Goal: Transaction & Acquisition: Obtain resource

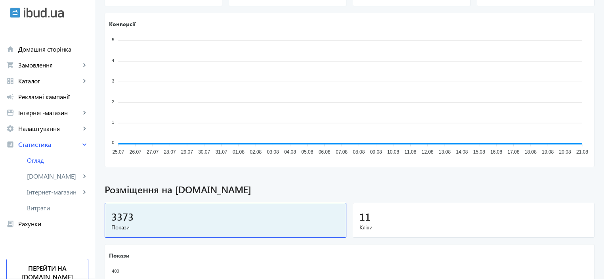
scroll to position [159, 0]
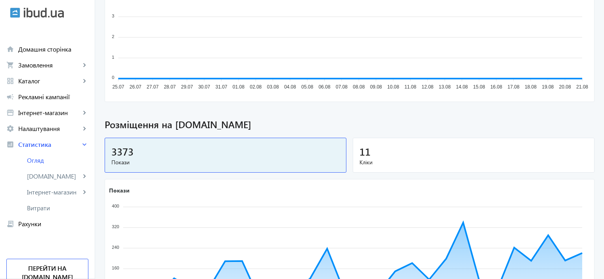
click at [460, 152] on div "11" at bounding box center [474, 151] width 228 height 14
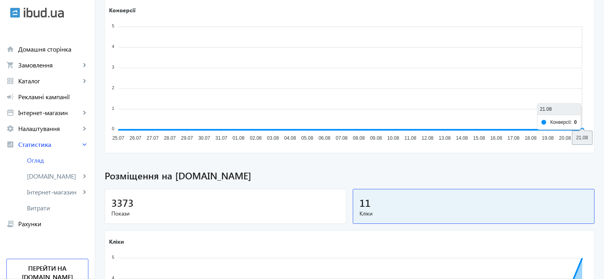
scroll to position [0, 0]
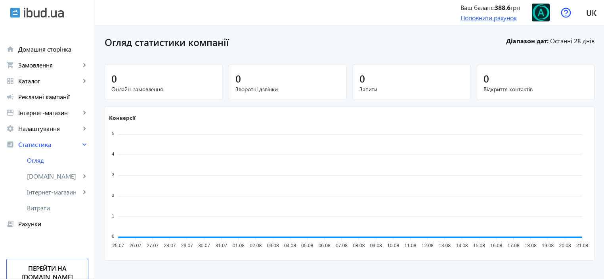
click at [483, 17] on link "Поповнити рахунок" at bounding box center [489, 17] width 56 height 8
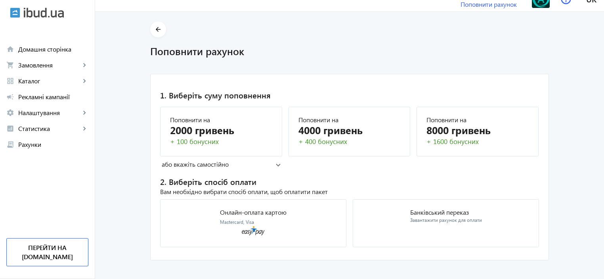
scroll to position [21, 0]
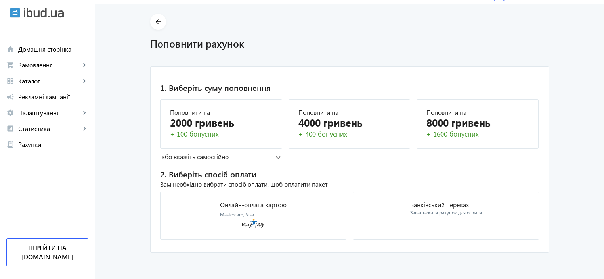
click at [247, 158] on mat-panel-title "або вкажіть самостійно" at bounding box center [219, 156] width 114 height 9
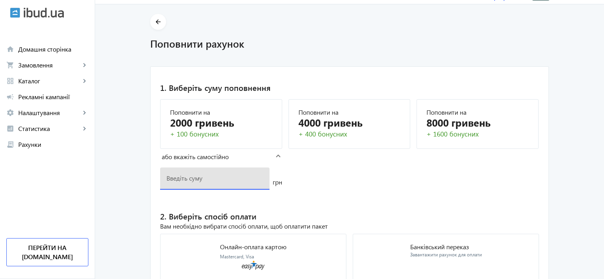
click at [221, 178] on input "number" at bounding box center [215, 178] width 97 height 8
type input "500"
click at [430, 172] on mat-card "1. Виберіть суму поповнення Поповнити на 2000 гривень + 100 бонусних Поповнити …" at bounding box center [349, 180] width 399 height 229
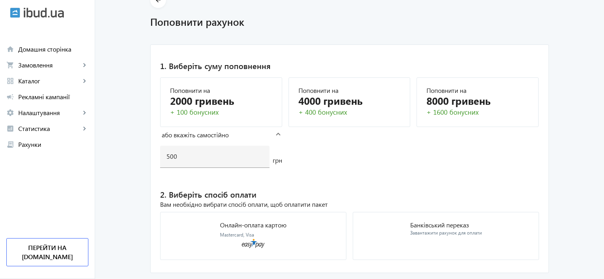
scroll to position [63, 0]
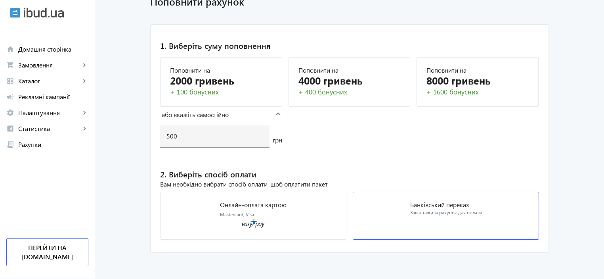
click at [386, 216] on mat-card "Банківський переказ Завантажити рахунок для оплати" at bounding box center [446, 216] width 186 height 48
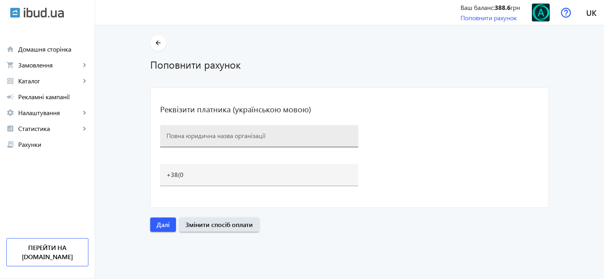
click at [263, 133] on input at bounding box center [260, 135] width 186 height 8
type input "ФОП Туценко Ю.О."
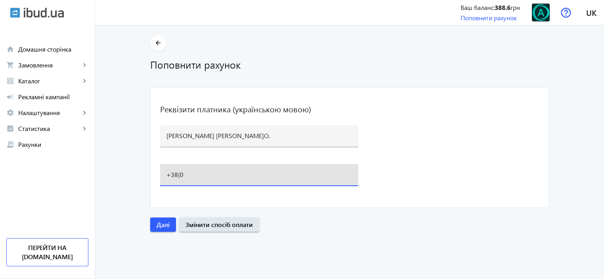
click at [229, 175] on input "+38(0" at bounding box center [260, 174] width 186 height 8
type input "+38(097)275-89-11"
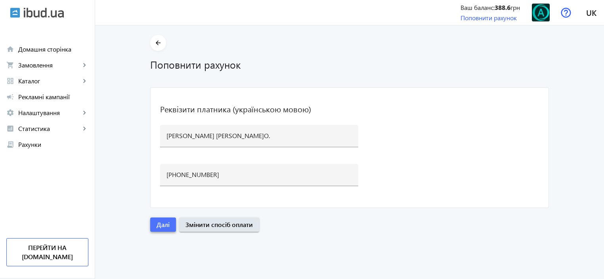
click at [162, 226] on span "Далі" at bounding box center [163, 224] width 13 height 9
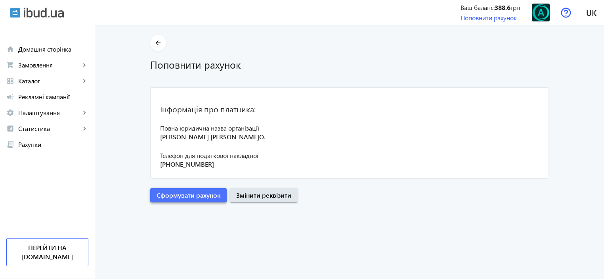
click at [171, 191] on span "Сформувати рахунок" at bounding box center [189, 195] width 64 height 9
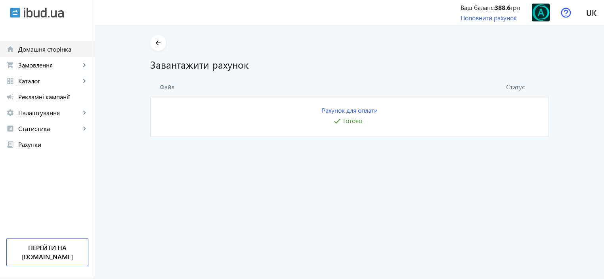
click at [51, 51] on span "Домашня сторінка" at bounding box center [53, 49] width 70 height 8
